Goal: Check status: Check status

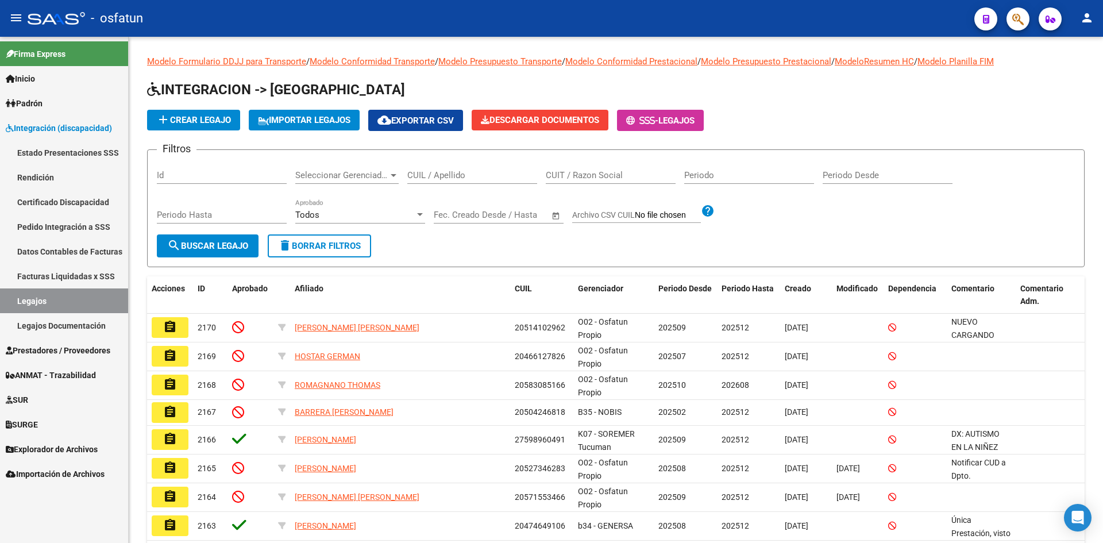
click at [91, 146] on link "Estado Presentaciones SSS" at bounding box center [64, 152] width 128 height 25
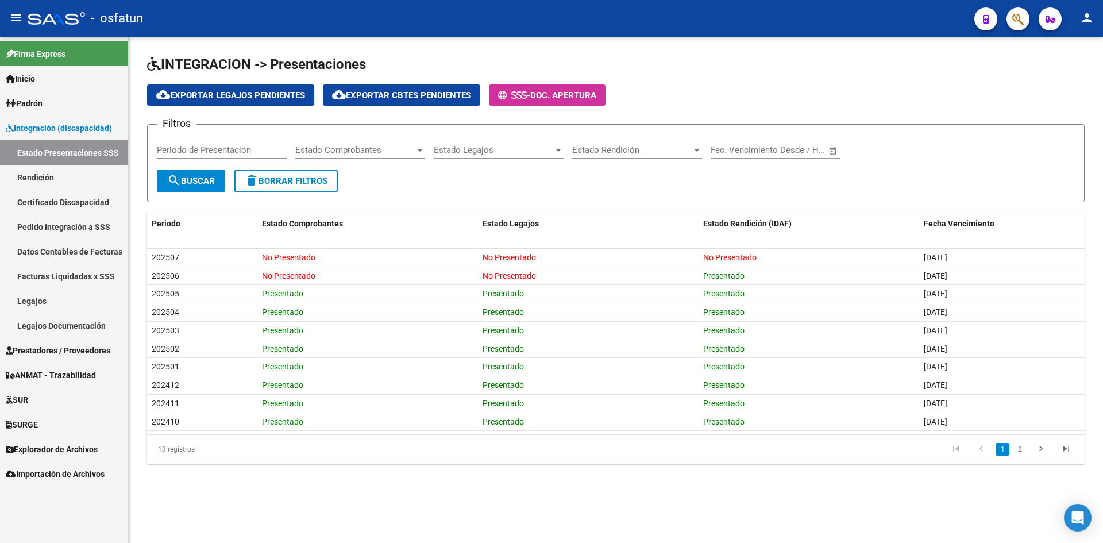
click at [1018, 451] on link "2" at bounding box center [1020, 449] width 14 height 13
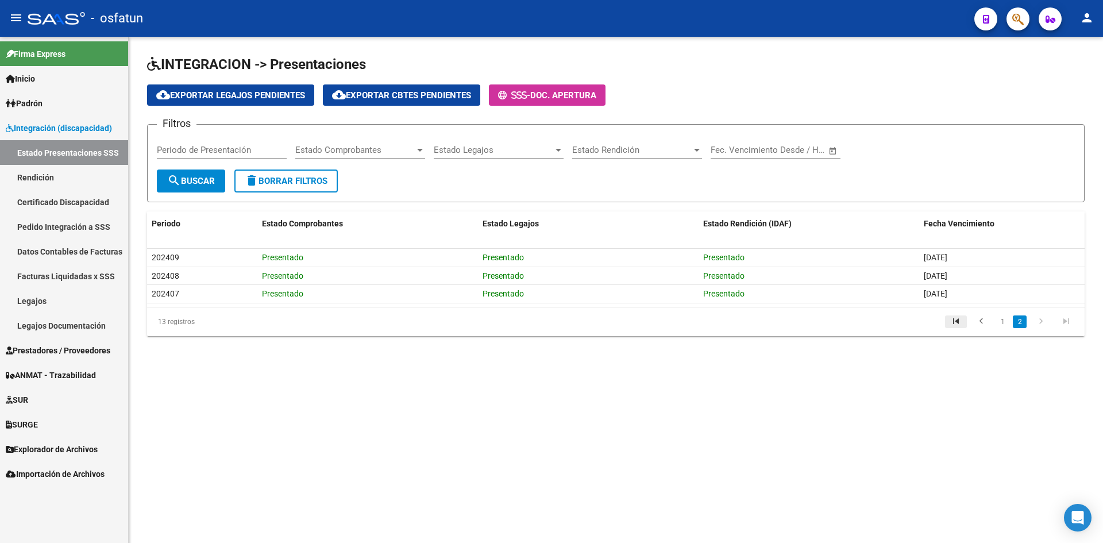
click at [958, 324] on icon "go to first page" at bounding box center [955, 323] width 15 height 14
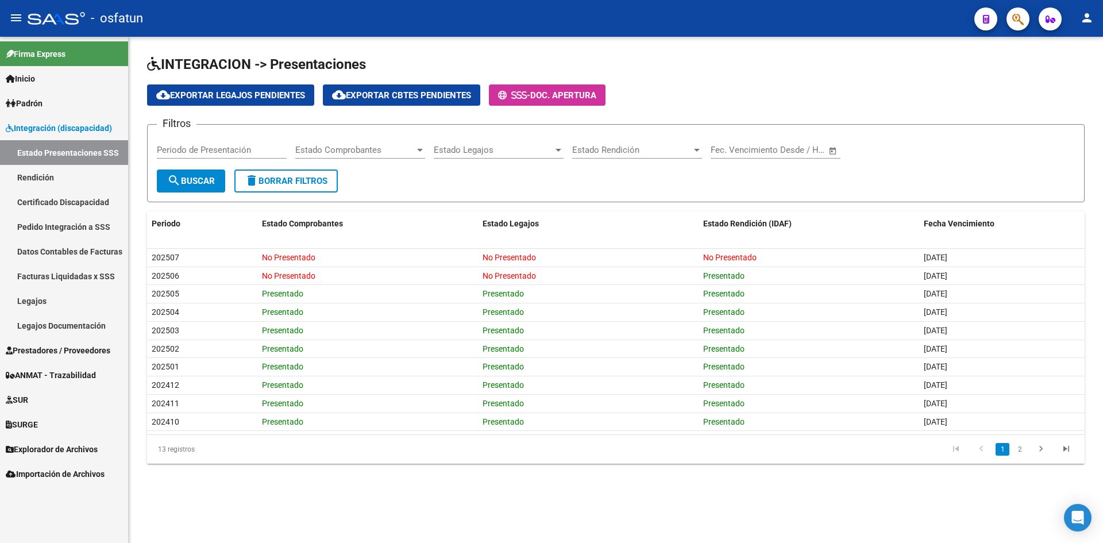
click at [633, 445] on datatable-pager "1 2" at bounding box center [708, 449] width 740 height 20
click at [501, 469] on div "INTEGRACION -> Presentaciones cloud_download Exportar Legajos Pendientes cloud_…" at bounding box center [616, 269] width 974 height 464
click at [619, 55] on div "INTEGRACION -> Presentaciones cloud_download Exportar Legajos Pendientes cloud_…" at bounding box center [616, 269] width 974 height 464
click at [80, 123] on span "Integración (discapacidad)" at bounding box center [59, 128] width 106 height 13
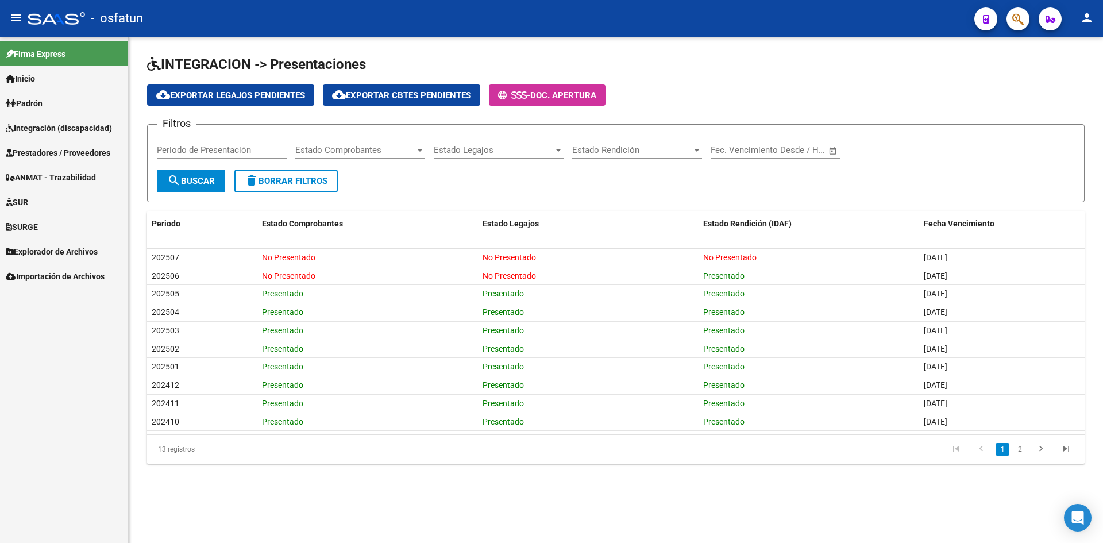
click at [75, 169] on link "ANMAT - Trazabilidad" at bounding box center [64, 177] width 128 height 25
click at [75, 144] on link "Prestadores / Proveedores" at bounding box center [64, 152] width 128 height 25
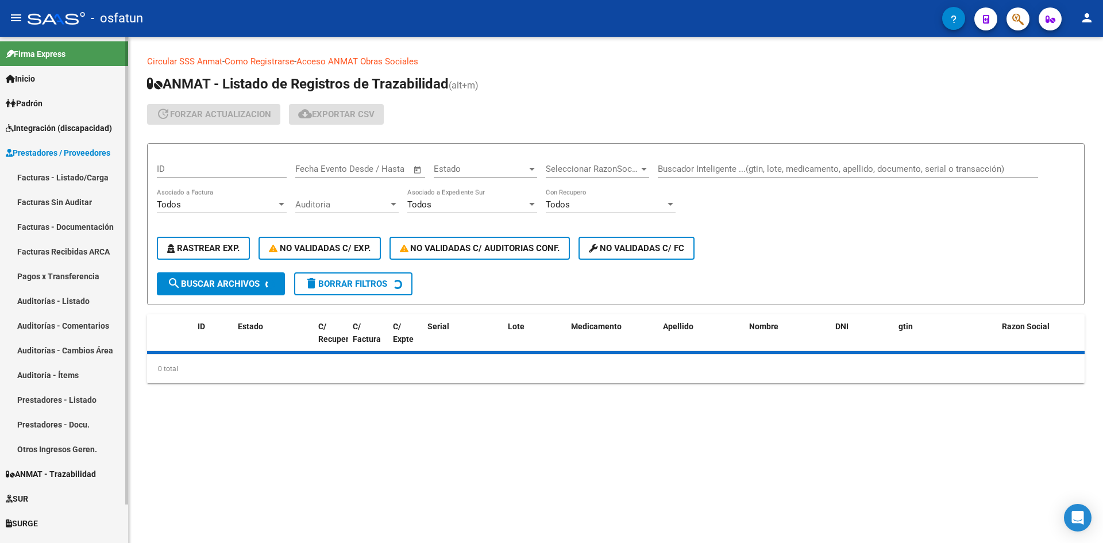
click at [69, 174] on link "Facturas - Listado/Carga" at bounding box center [64, 177] width 128 height 25
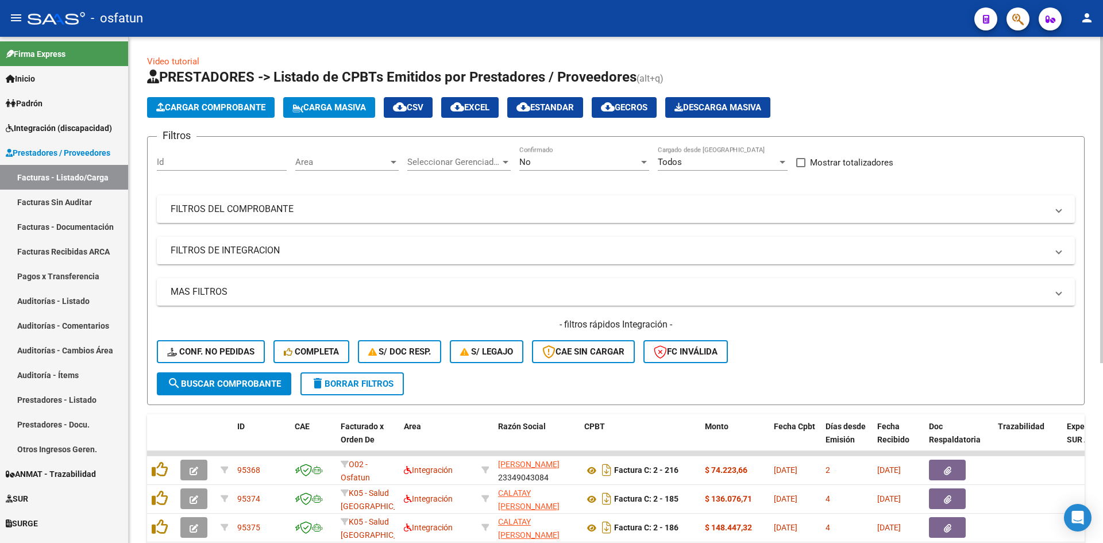
click at [361, 156] on div "Area Area" at bounding box center [346, 158] width 103 height 25
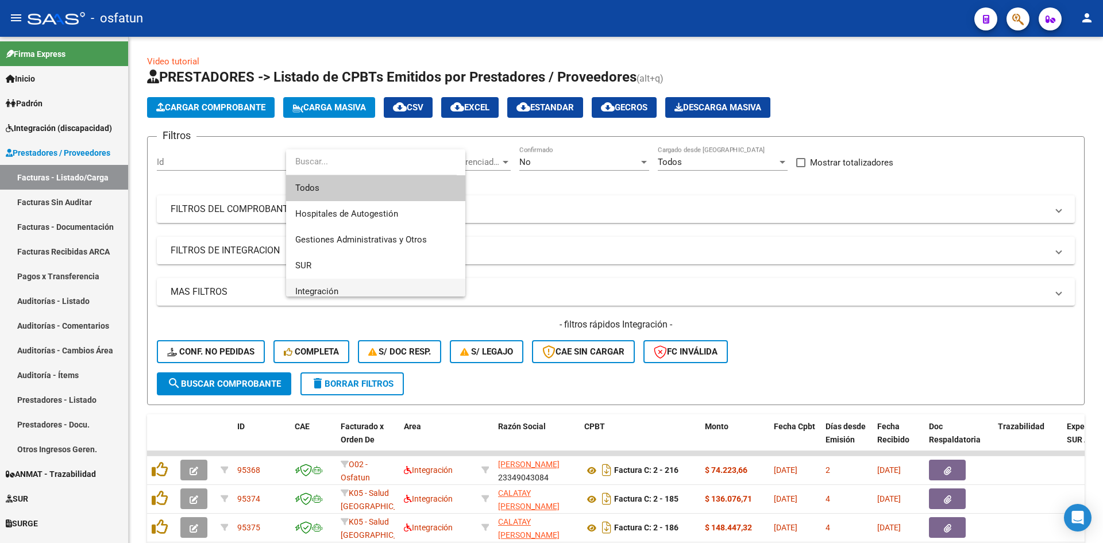
click at [342, 288] on span "Integración" at bounding box center [375, 292] width 161 height 26
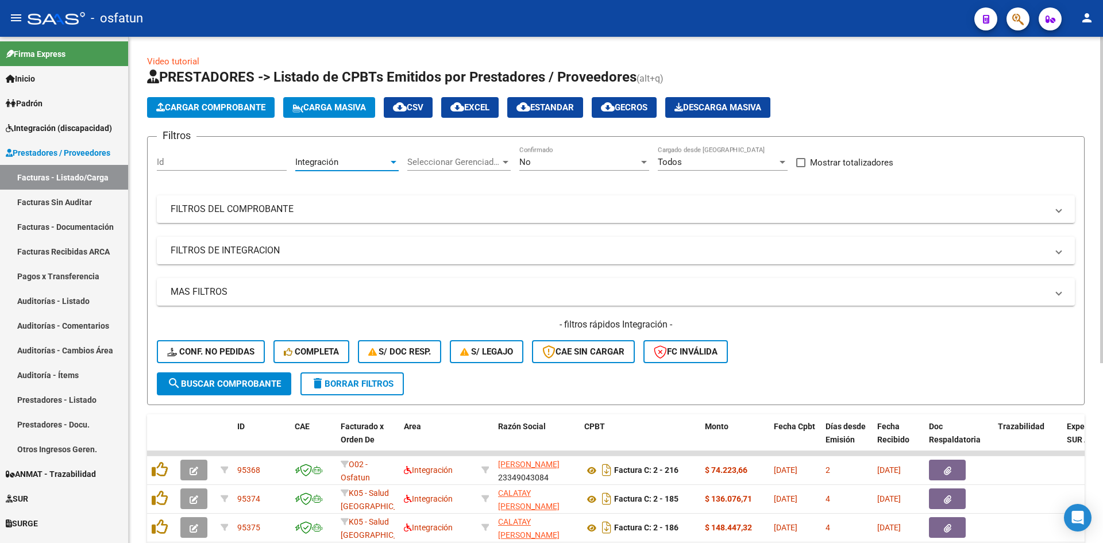
scroll to position [8, 0]
click at [264, 376] on button "search Buscar Comprobante" at bounding box center [224, 383] width 134 height 23
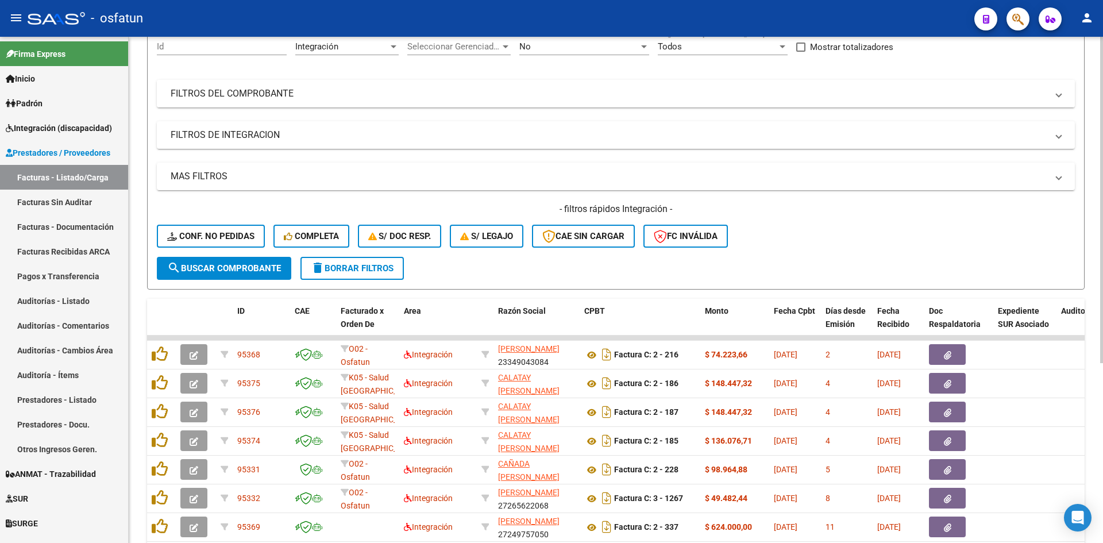
scroll to position [0, 0]
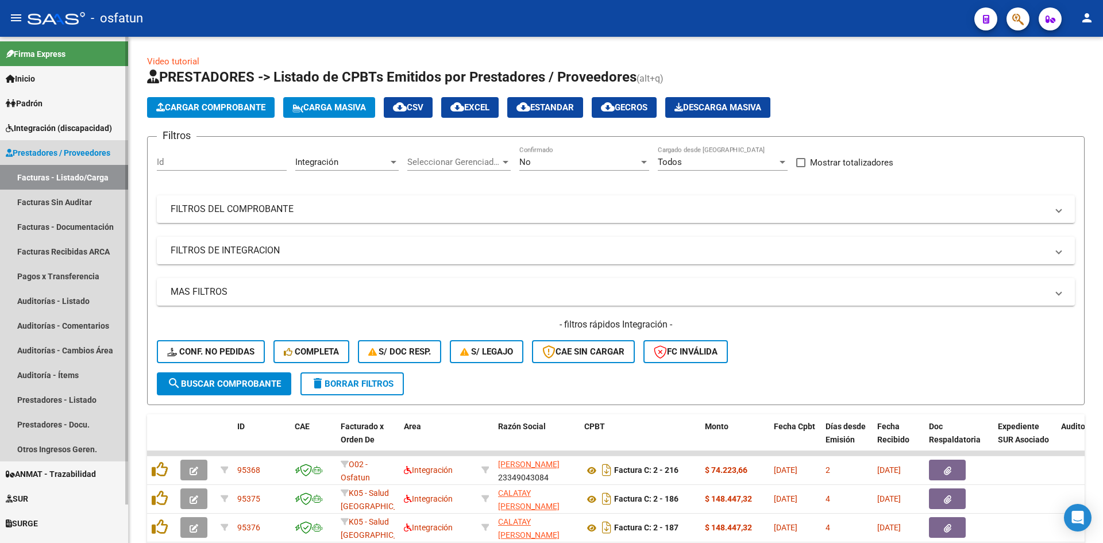
click at [80, 143] on link "Prestadores / Proveedores" at bounding box center [64, 152] width 128 height 25
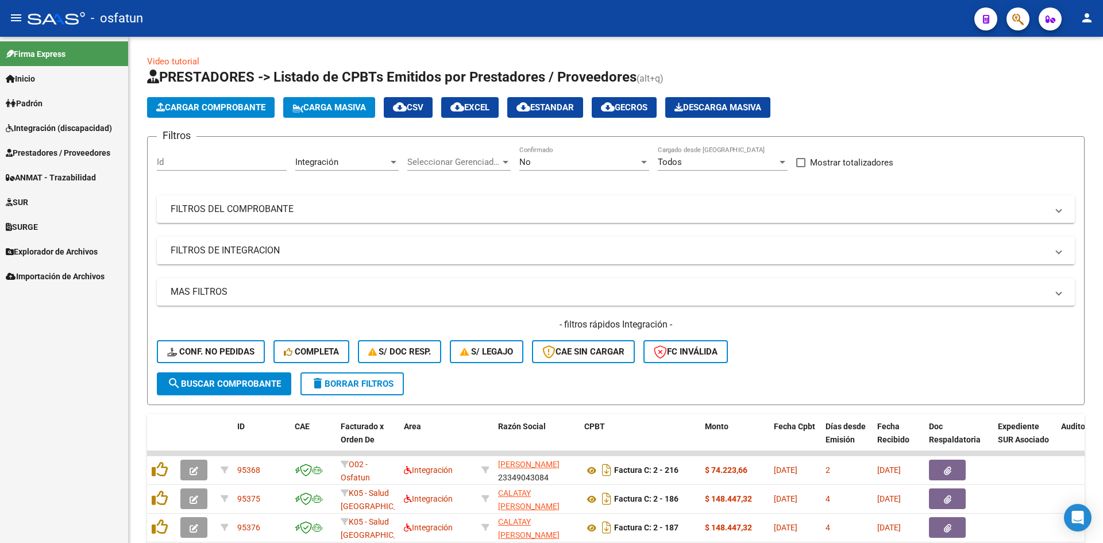
click at [60, 144] on link "Prestadores / Proveedores" at bounding box center [64, 152] width 128 height 25
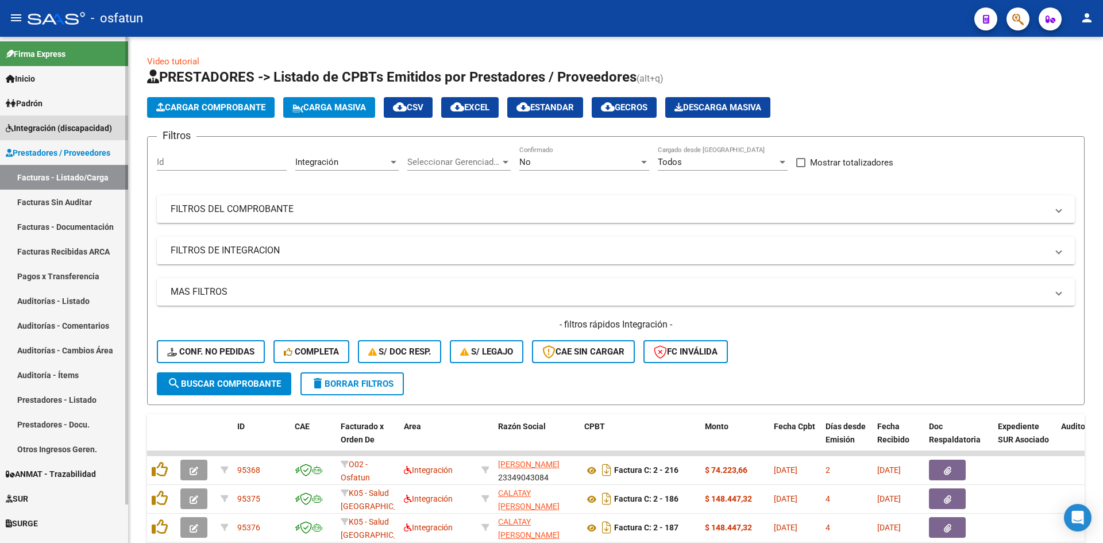
click at [63, 128] on span "Integración (discapacidad)" at bounding box center [59, 128] width 106 height 13
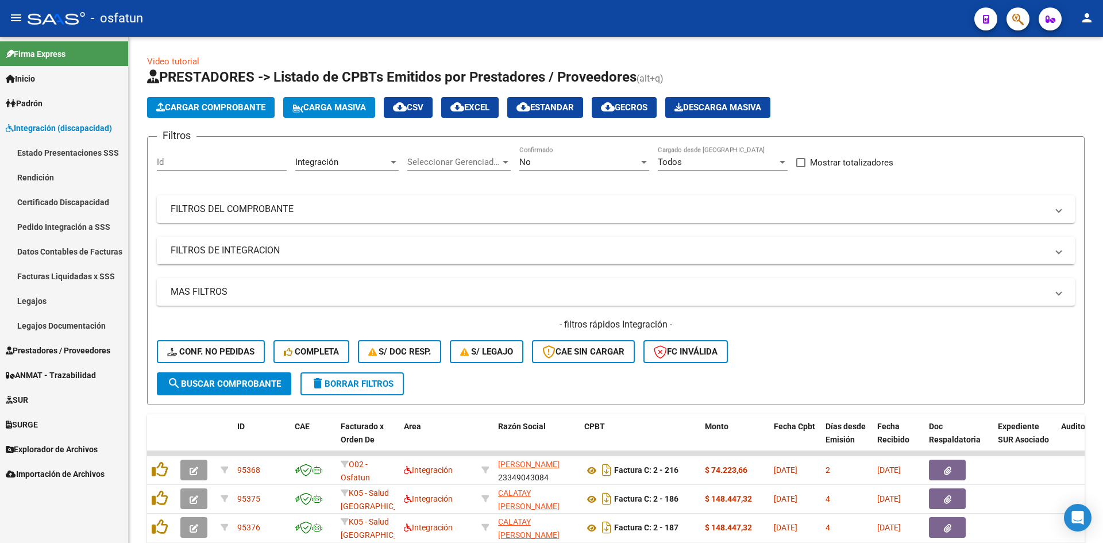
click at [72, 156] on link "Estado Presentaciones SSS" at bounding box center [64, 152] width 128 height 25
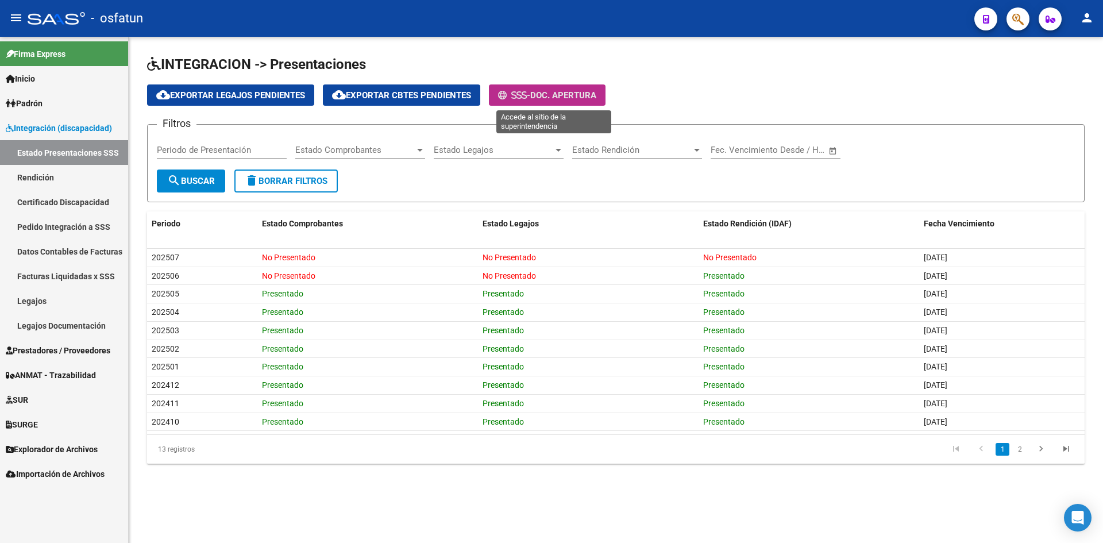
drag, startPoint x: 587, startPoint y: 92, endPoint x: 590, endPoint y: 101, distance: 9.6
click at [587, 92] on span "Doc. Apertura" at bounding box center [563, 95] width 66 height 10
